Goal: Complete application form

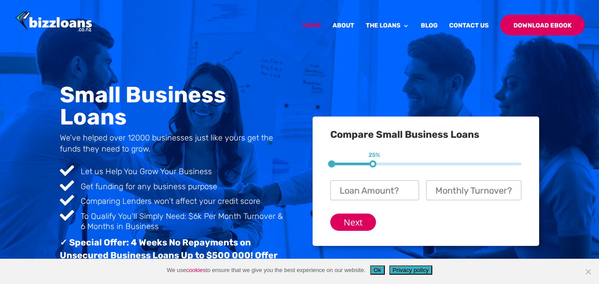
click at [330, 170] on div "1 25%" at bounding box center [330, 173] width 0 height 6
click at [372, 195] on input "Loan Amount? *" at bounding box center [374, 191] width 88 height 20
type input "$ 500,000"
click at [366, 218] on input "Next" at bounding box center [353, 222] width 46 height 17
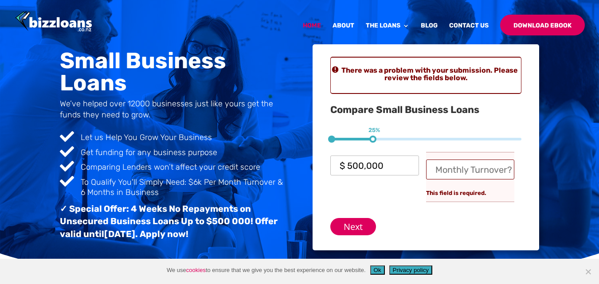
click at [465, 168] on input "Monthly Turnover? *" at bounding box center [470, 170] width 88 height 20
type input "$ 15,000"
click at [356, 220] on input "Next" at bounding box center [353, 226] width 46 height 17
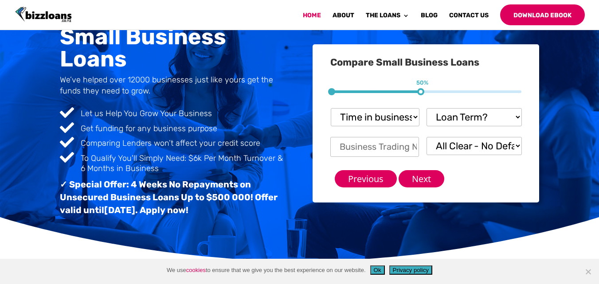
scroll to position [12, 21]
click at [518, 116] on select "Loan Term? 1-3 months 3-6 months 6 - 12 months 12 - 18 months 18 - 24 months 24…" at bounding box center [474, 117] width 95 height 18
click at [418, 248] on div "Small Business Loans We’ve helped over 12000 businesses just like yours get the…" at bounding box center [299, 102] width 599 height 320
click at [488, 121] on select "Loan Term? 1-3 months 3-6 months 6 - 12 months 12 - 18 months 18 - 24 months 24…" at bounding box center [474, 117] width 95 height 18
drag, startPoint x: 488, startPoint y: 121, endPoint x: 476, endPoint y: 116, distance: 13.5
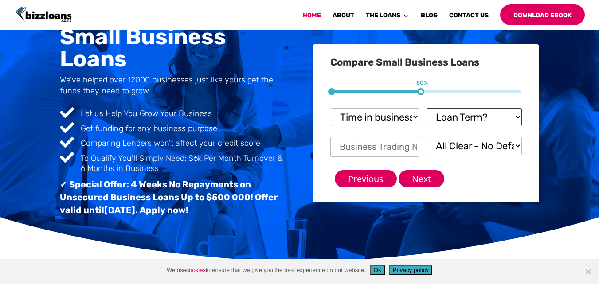
click at [476, 116] on select "Loan Term? 1-3 months 3-6 months 6 - 12 months 12 - 18 months 18 - 24 months 24…" at bounding box center [474, 117] width 95 height 18
select select "24 - 36 months.....you'll need security"
click at [427, 108] on select "Loan Term? 1-3 months 3-6 months 6 - 12 months 12 - 18 months 18 - 24 months 24…" at bounding box center [474, 117] width 95 height 18
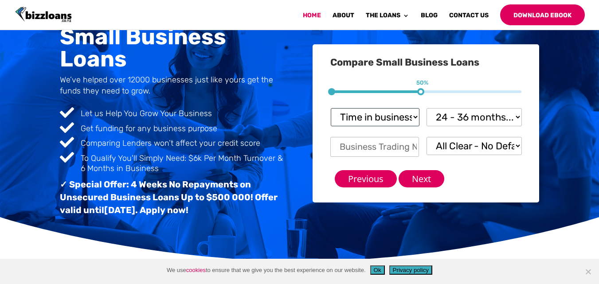
click at [383, 119] on select "Time in business? Startup under 6 months 6-12 months Over 12 months Over 24 mon…" at bounding box center [375, 117] width 88 height 18
click at [282, 195] on h3 "✓ Special Offer: 4 Weeks No Repayments on Unsecured Business Loans Up to $500 0…" at bounding box center [173, 199] width 227 height 43
click at [465, 149] on select "All Clear - No Defaults I Have Paid Defaults I have Unpaid Defaults" at bounding box center [474, 146] width 95 height 18
click at [488, 73] on div "Compare Small Business Loans 1 25% 2 50% 3 75% Loan Amount? * $ 500,000 Monthly…" at bounding box center [426, 123] width 227 height 158
